Goal: Go to known website: Access a specific website the user already knows

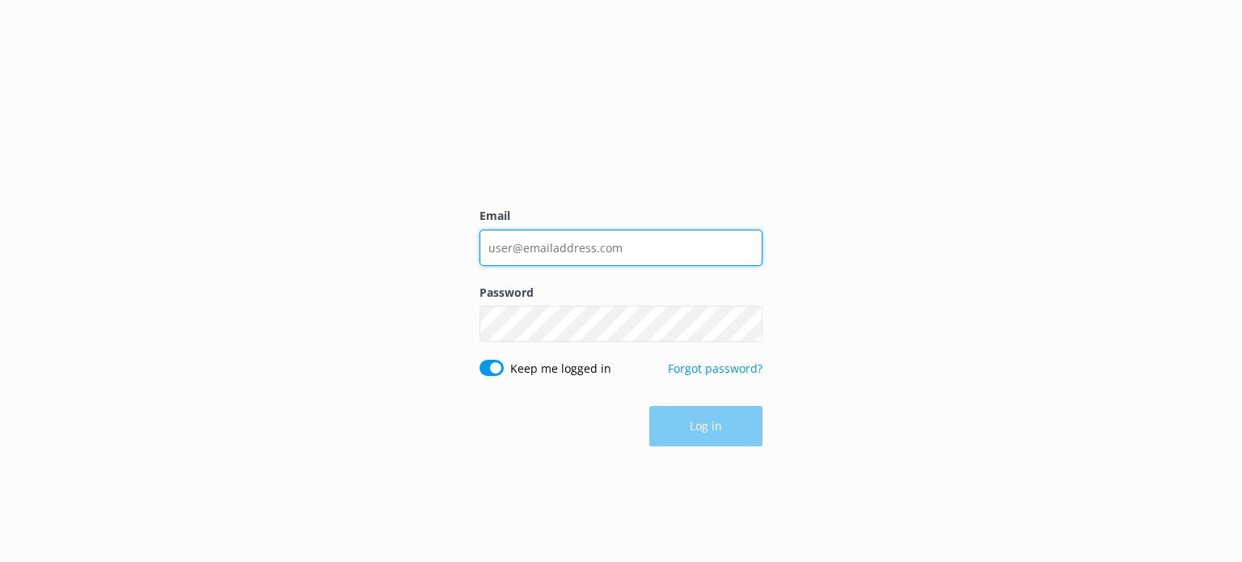
type input "[EMAIL_ADDRESS][DOMAIN_NAME]"
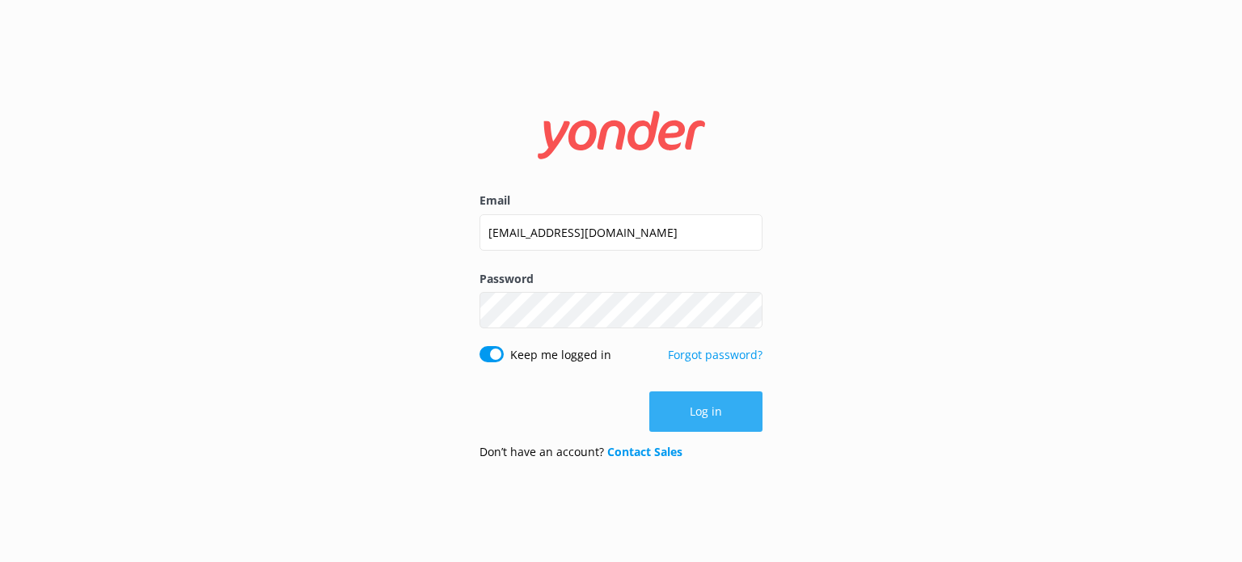
click at [685, 426] on button "Log in" at bounding box center [705, 411] width 113 height 40
